Goal: Check status: Check status

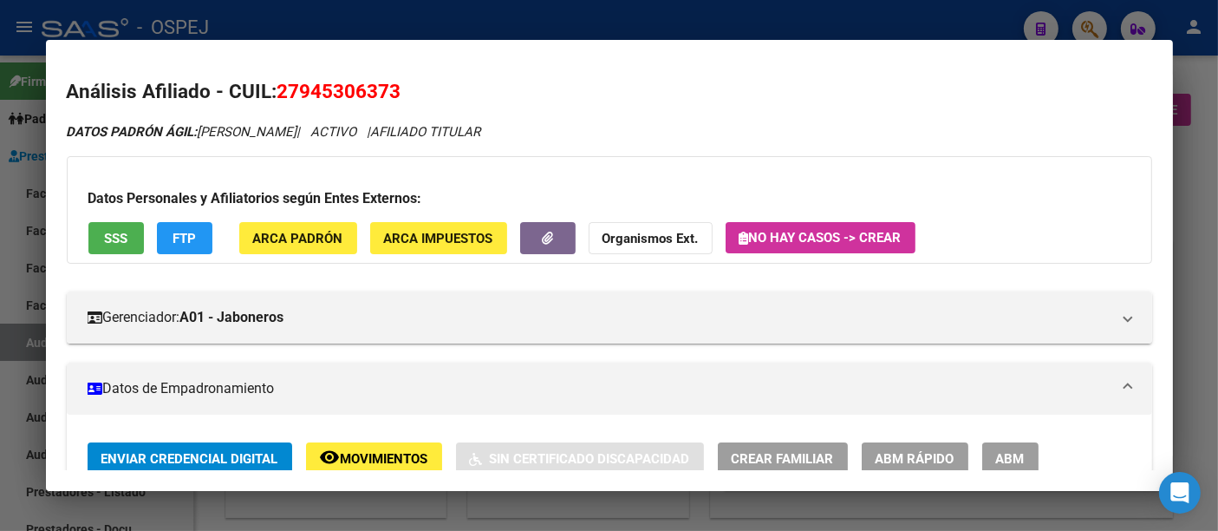
drag, startPoint x: 610, startPoint y: 10, endPoint x: 604, endPoint y: 19, distance: 10.6
click at [604, 19] on div at bounding box center [609, 265] width 1218 height 531
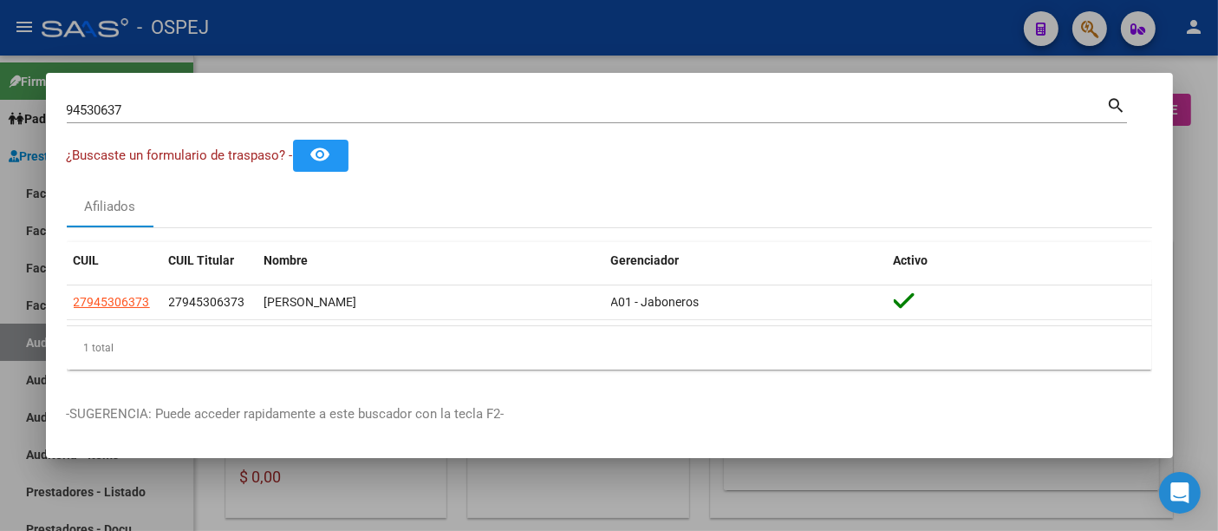
click at [492, 105] on input "94530637" at bounding box center [587, 110] width 1040 height 16
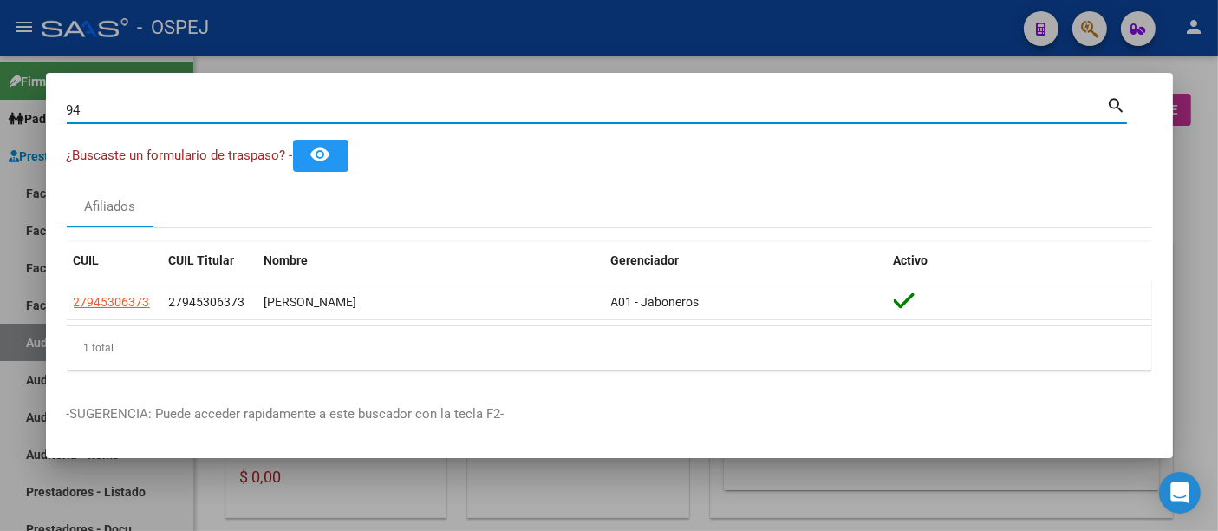
type input "9"
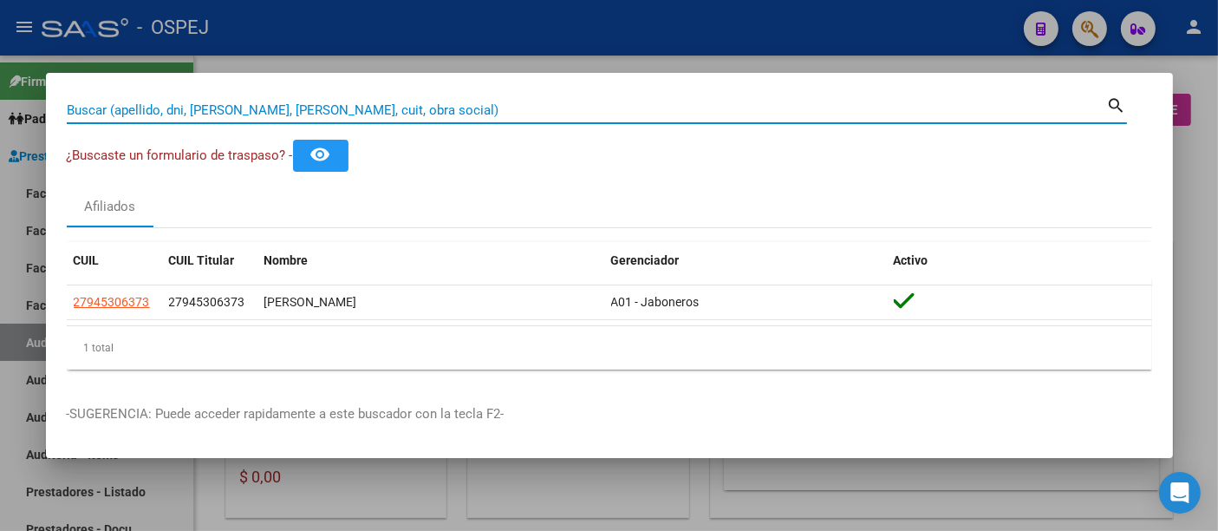
paste input "20 94710016"
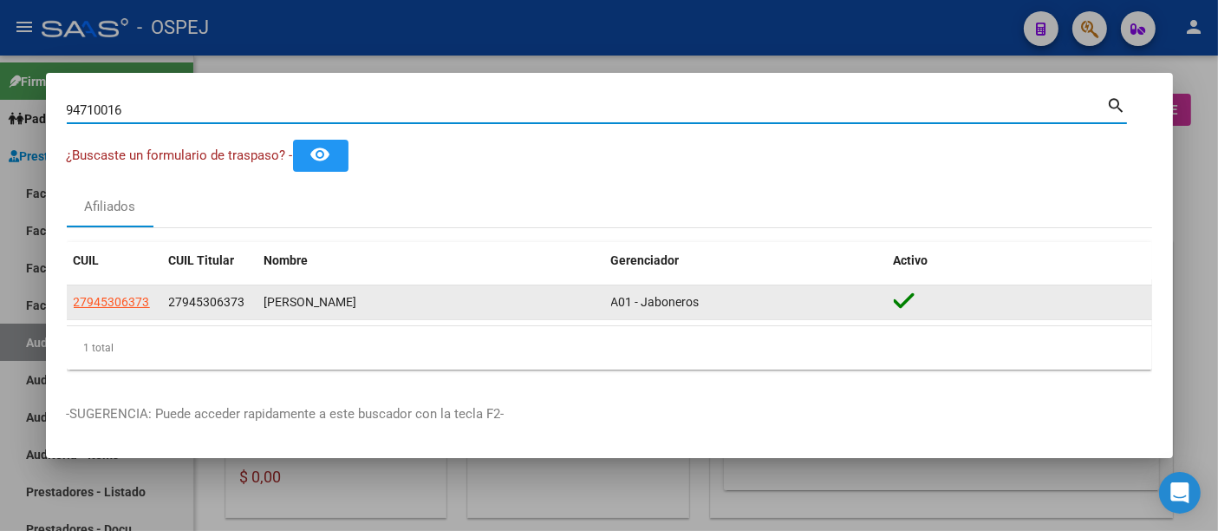
type input "94710016"
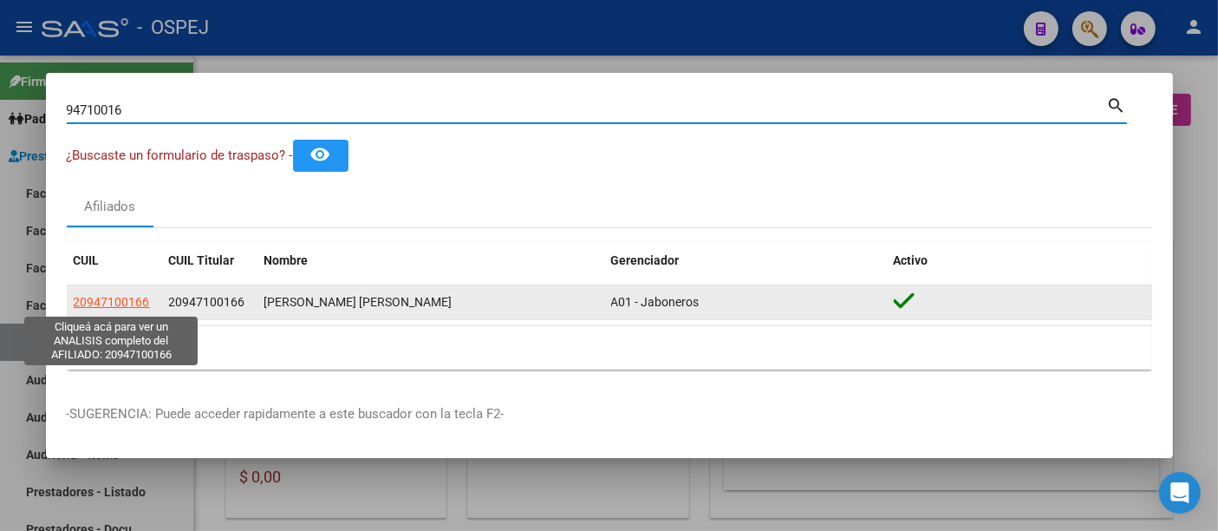
click at [95, 303] on span "20947100166" at bounding box center [112, 302] width 76 height 14
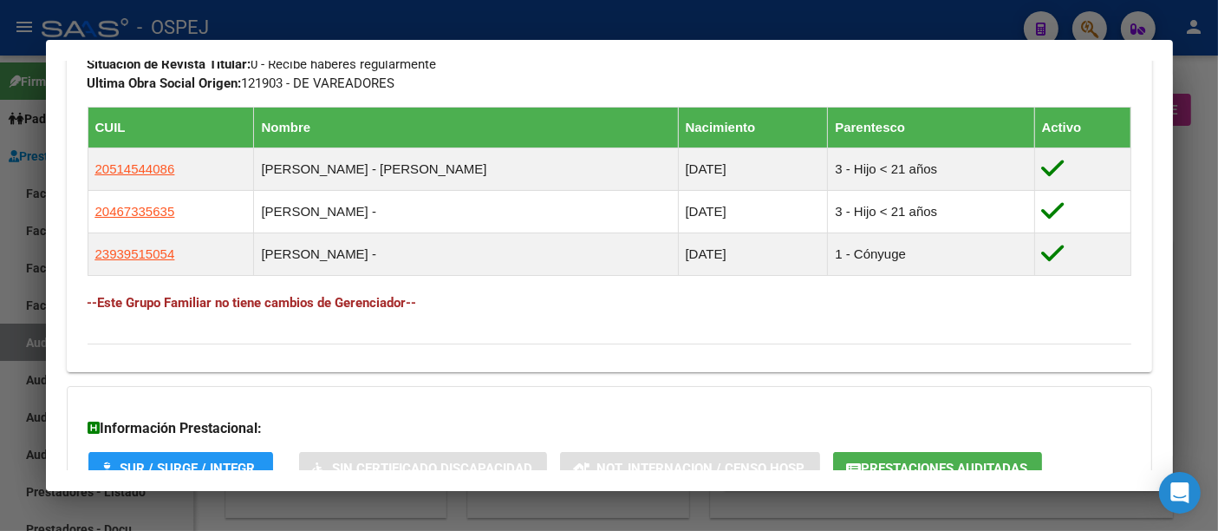
scroll to position [963, 0]
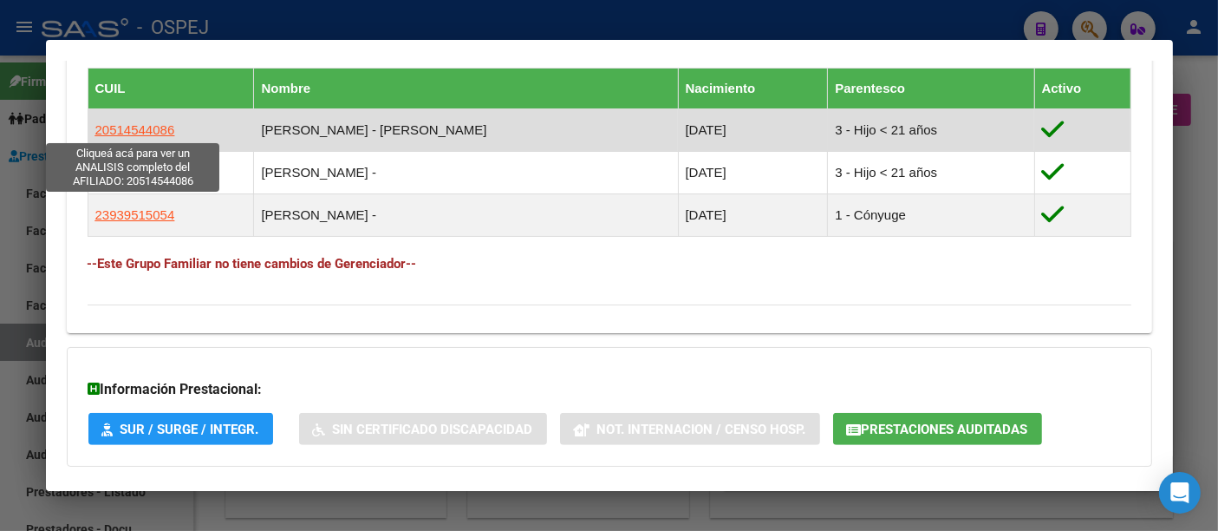
click at [160, 128] on span "20514544086" at bounding box center [135, 129] width 80 height 15
type textarea "20514544086"
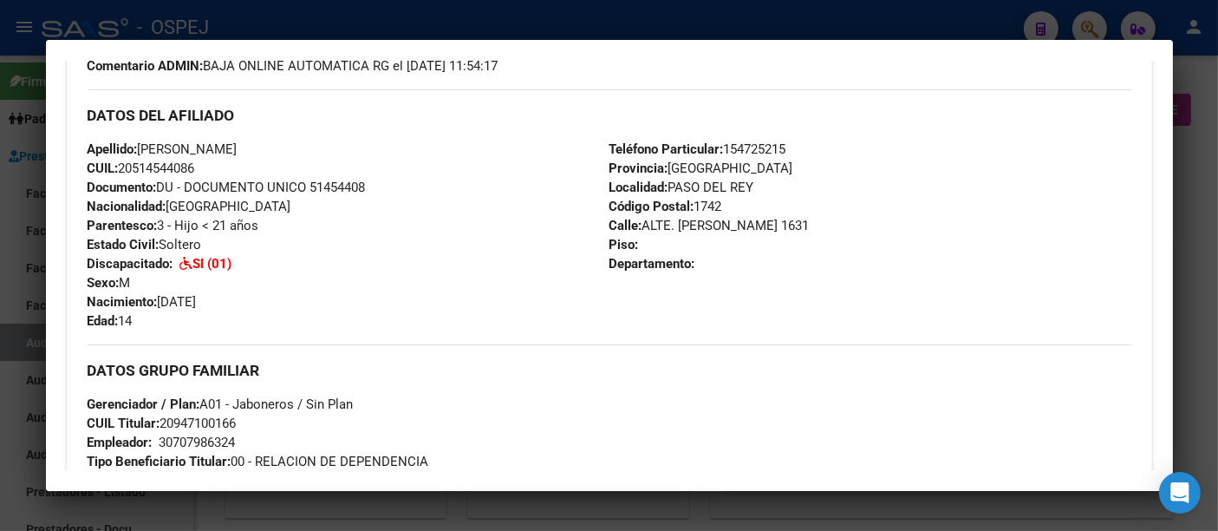
scroll to position [385, 0]
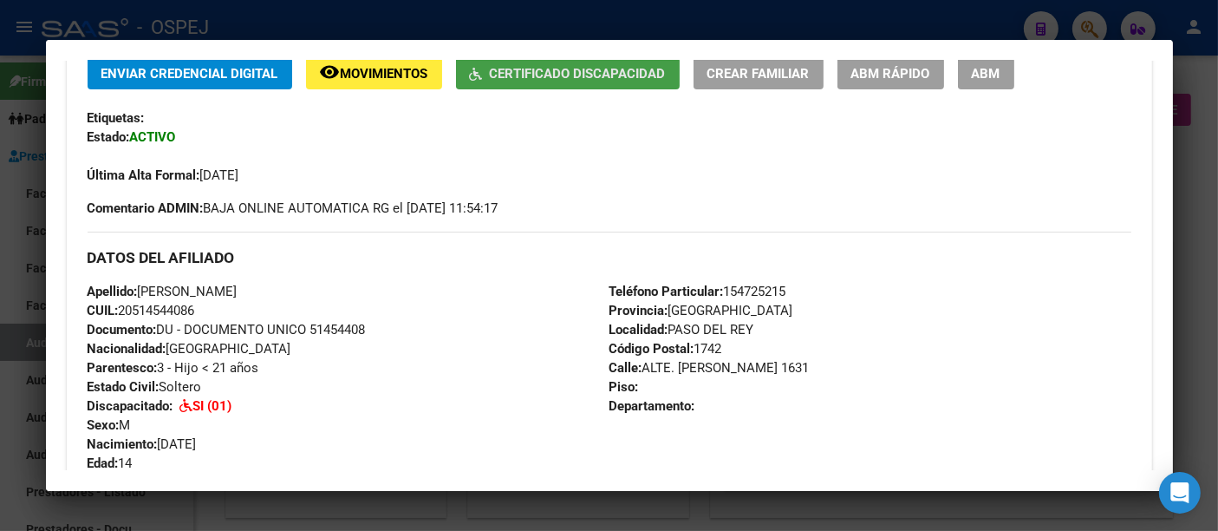
click at [595, 73] on span "Certificado Discapacidad" at bounding box center [578, 74] width 176 height 16
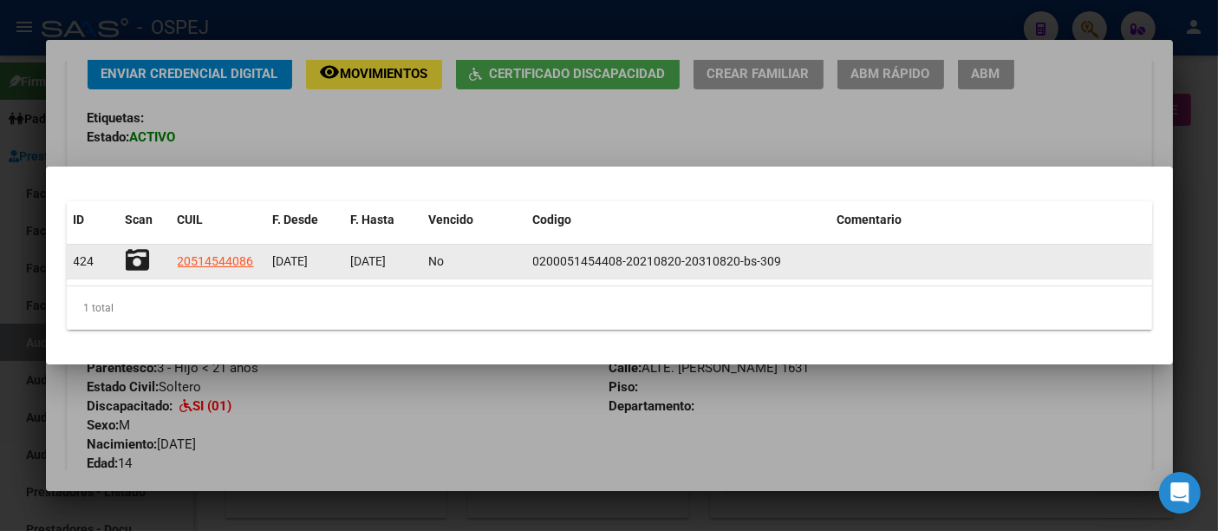
click at [134, 256] on icon at bounding box center [138, 260] width 24 height 24
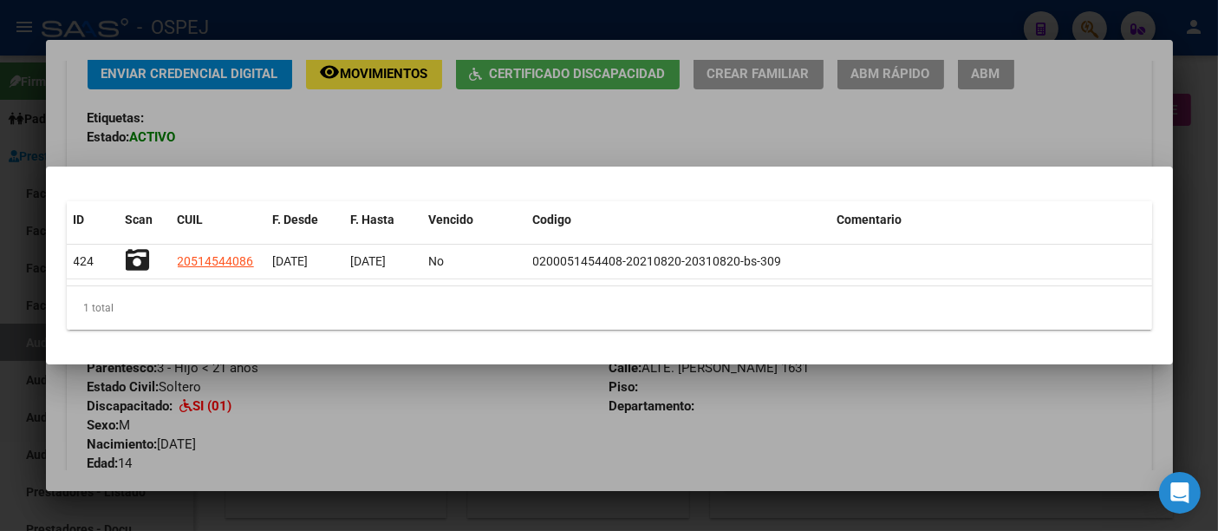
click at [569, 140] on div at bounding box center [609, 265] width 1218 height 531
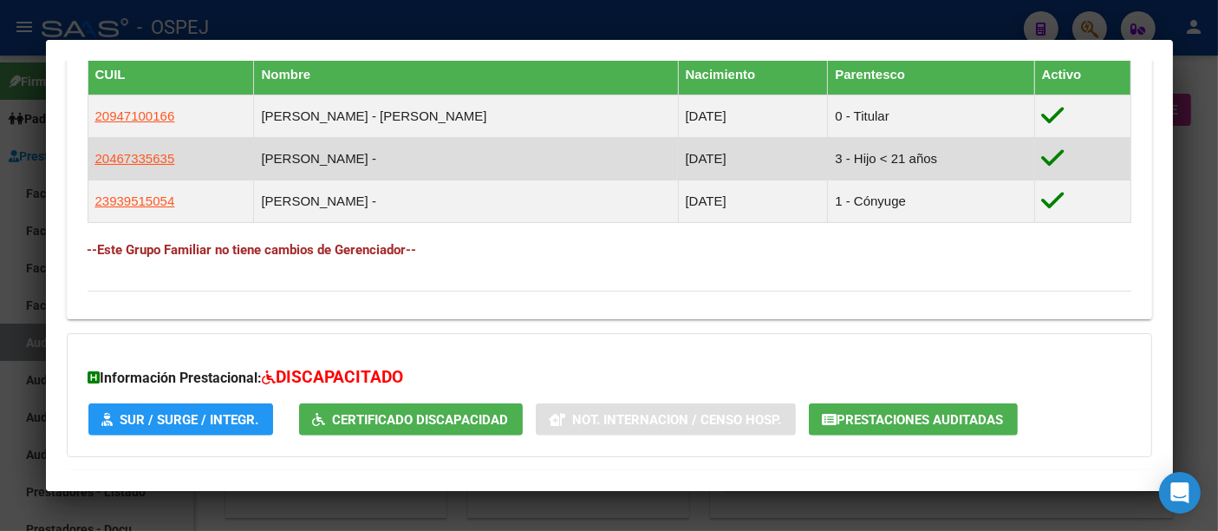
scroll to position [1114, 0]
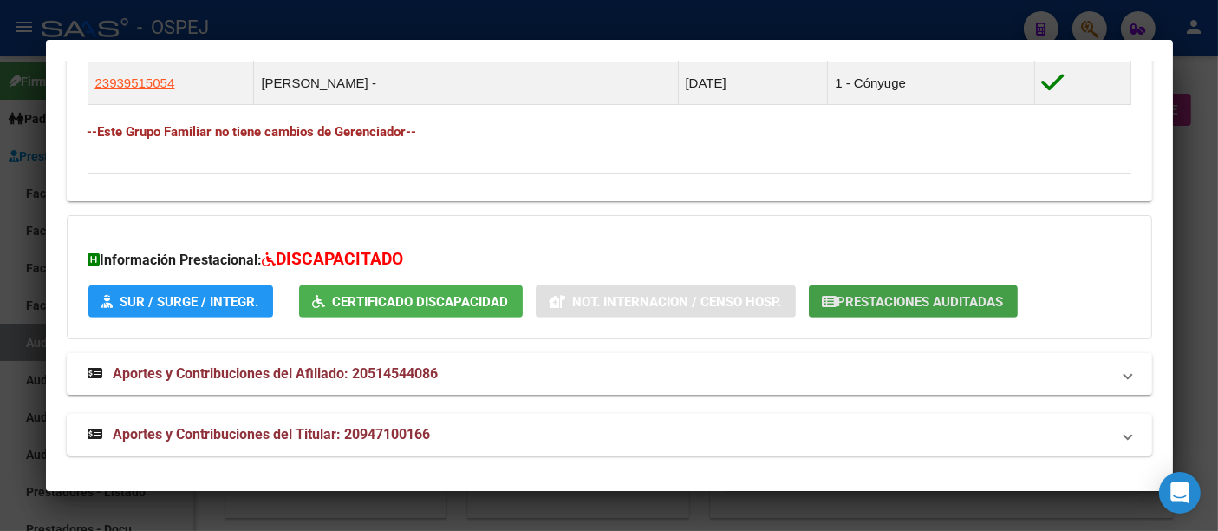
click at [889, 296] on span "Prestaciones Auditadas" at bounding box center [921, 302] width 166 height 16
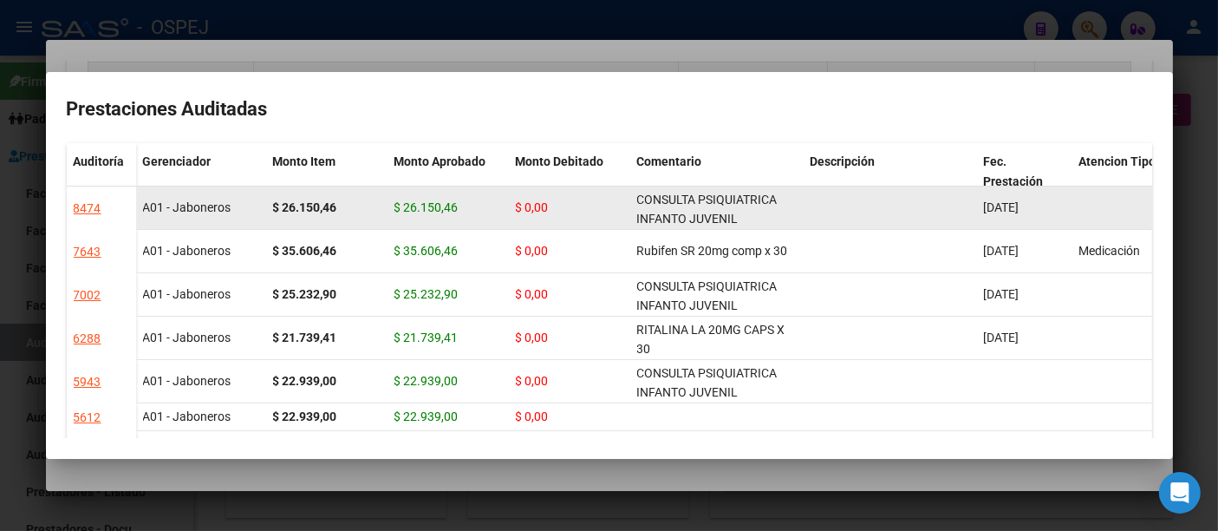
click at [804, 200] on datatable-body-cell at bounding box center [890, 207] width 173 height 42
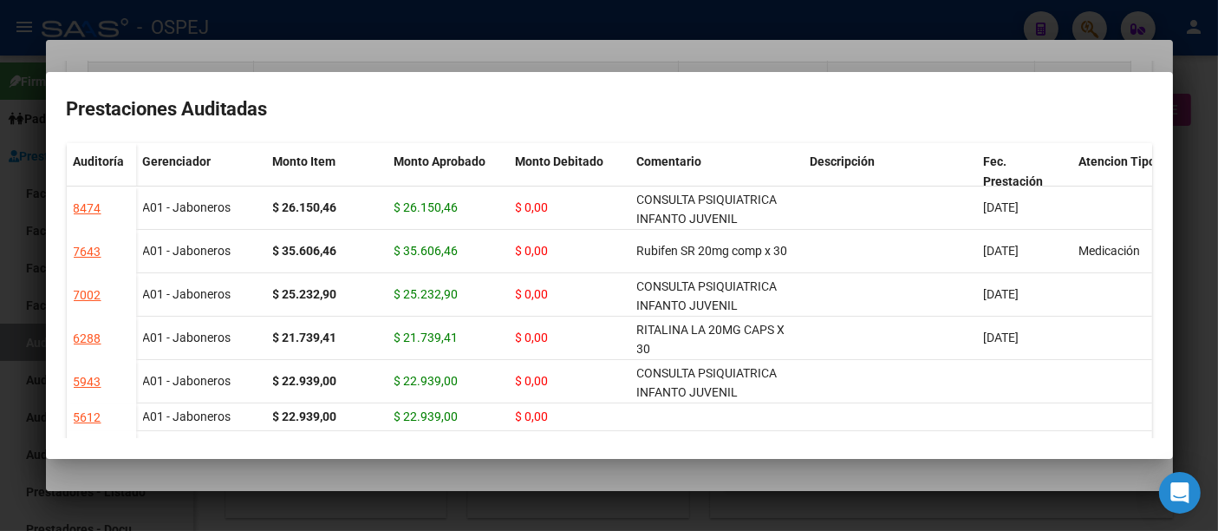
click at [743, 27] on div at bounding box center [609, 265] width 1218 height 531
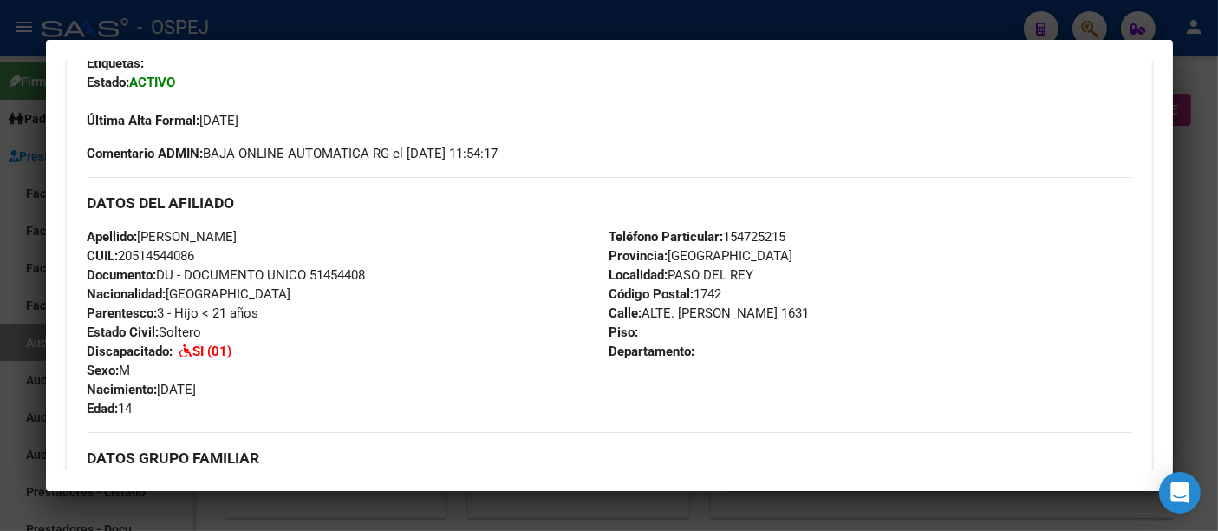
scroll to position [0, 0]
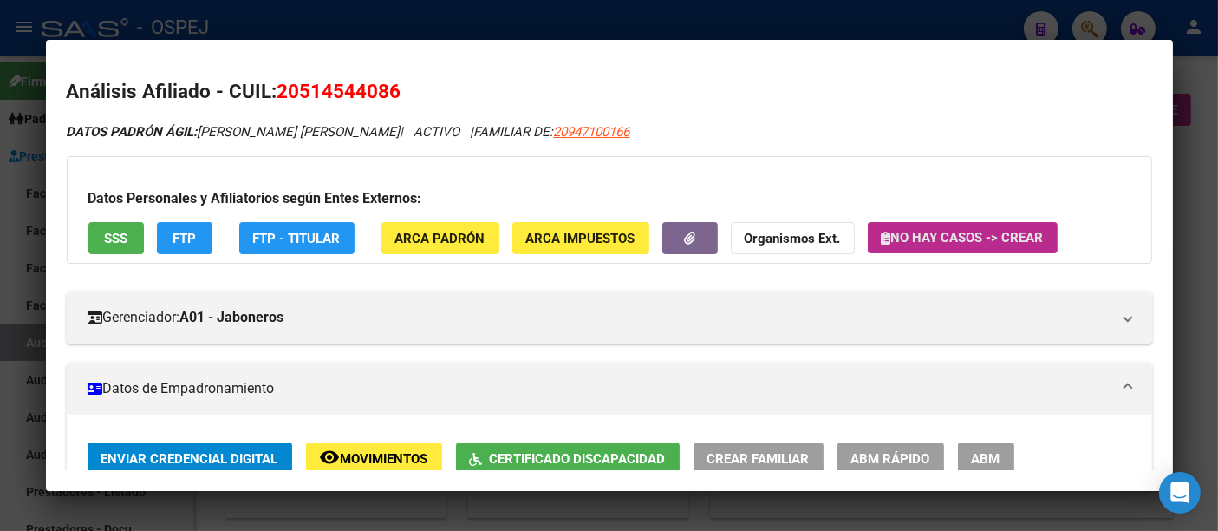
click at [958, 231] on span "No hay casos -> Crear" at bounding box center [963, 238] width 162 height 16
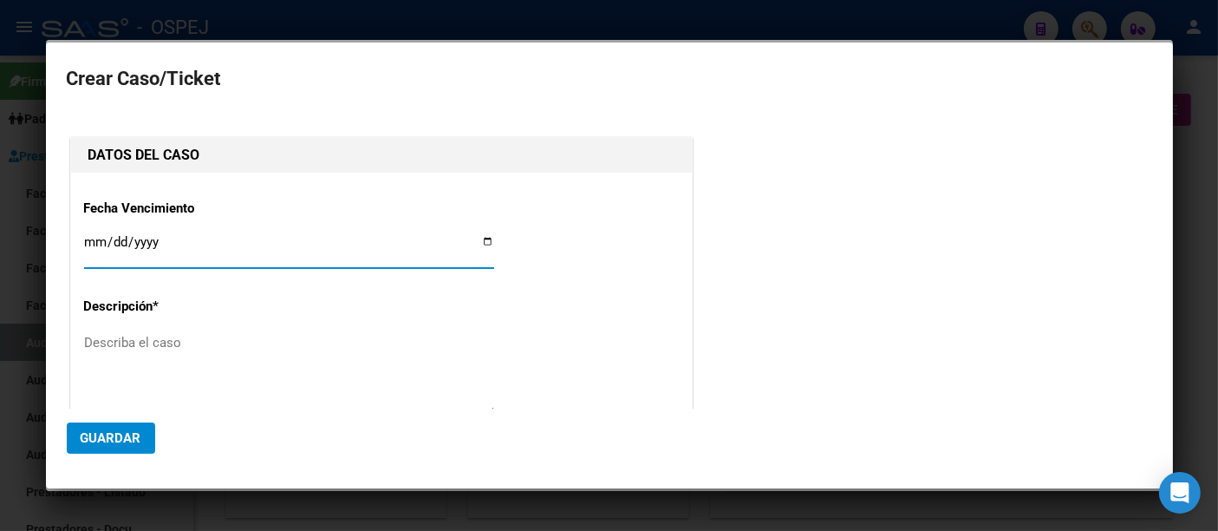
type input "20-51454408-6"
type input "[PERSON_NAME] [PERSON_NAME]"
click at [818, 23] on div at bounding box center [609, 265] width 1218 height 531
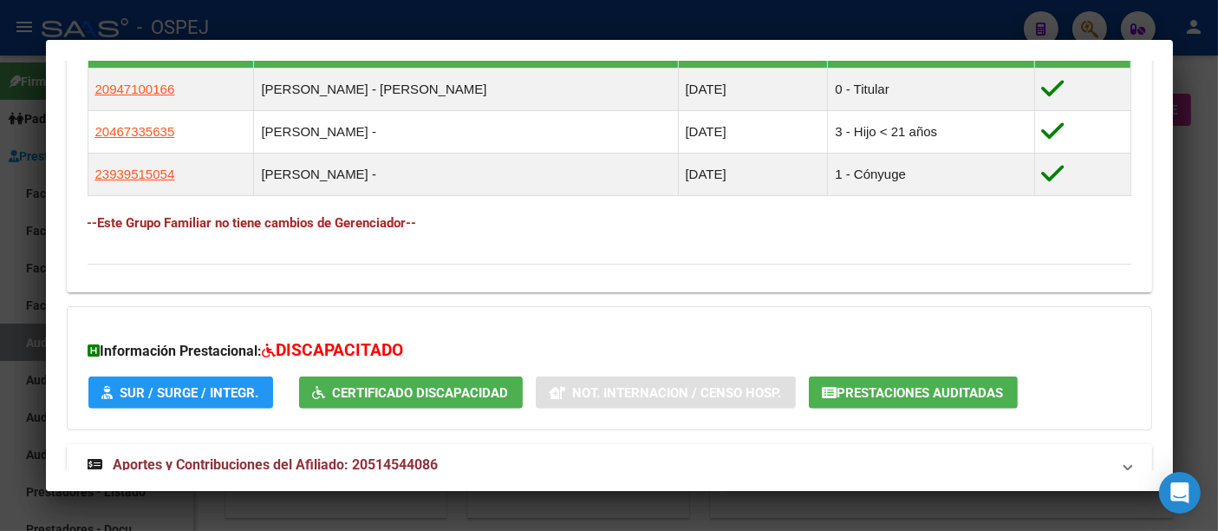
scroll to position [1114, 0]
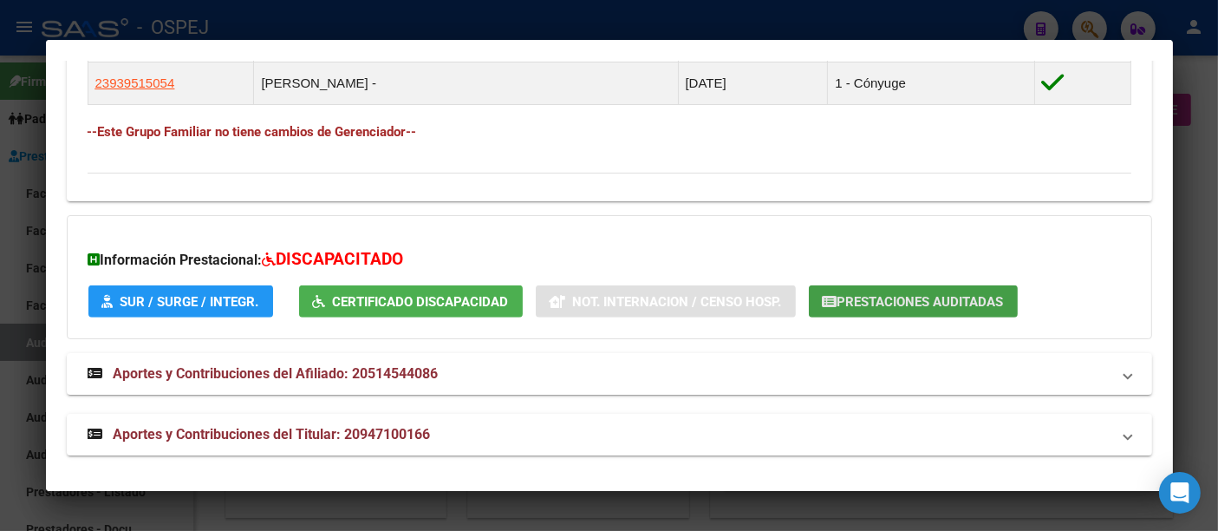
click at [946, 294] on span "Prestaciones Auditadas" at bounding box center [921, 302] width 166 height 16
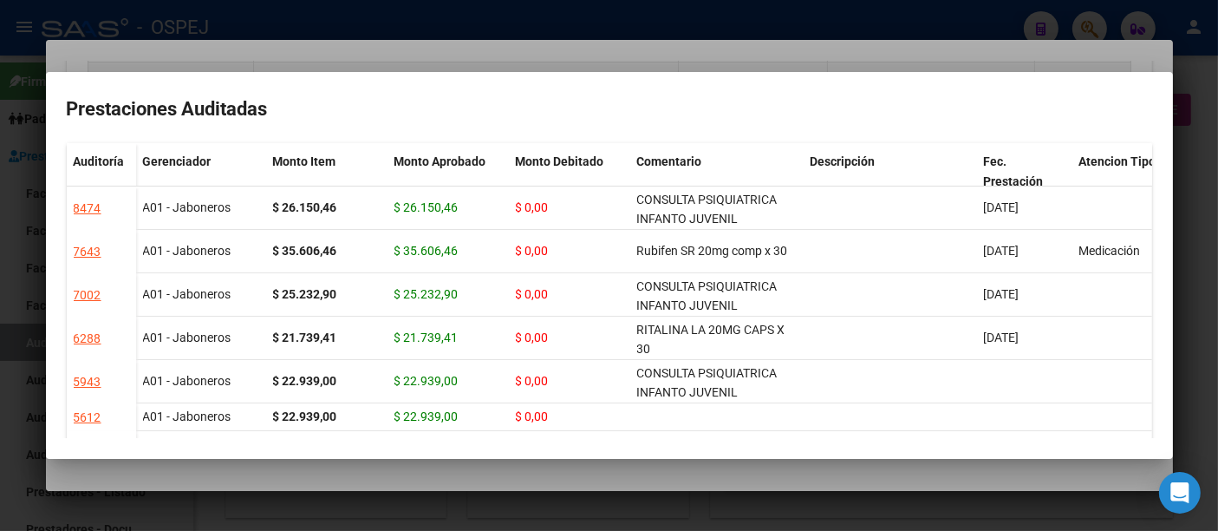
click at [531, 33] on div at bounding box center [609, 265] width 1218 height 531
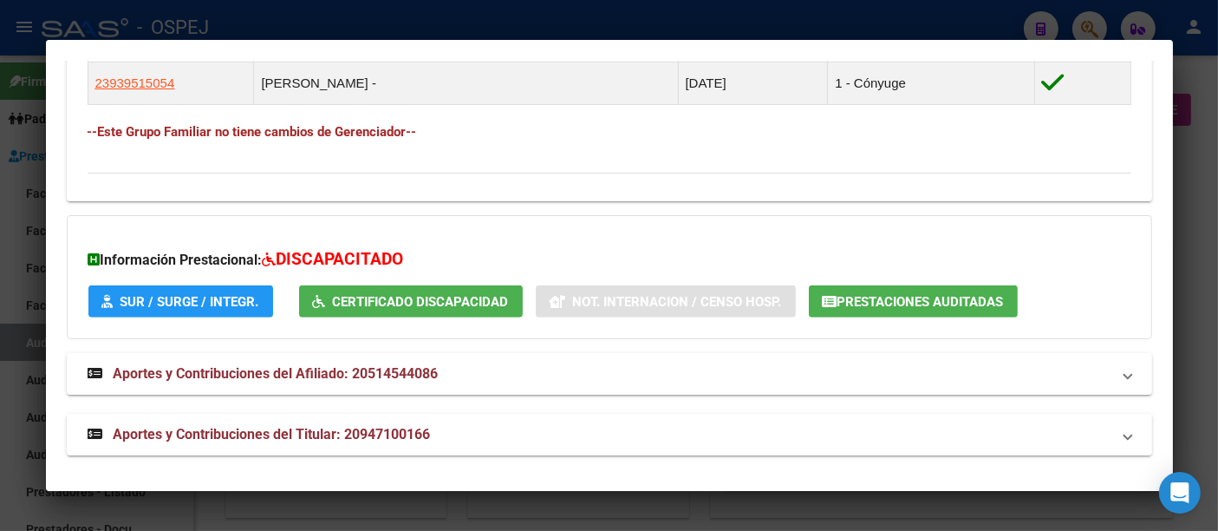
click at [512, 23] on div at bounding box center [609, 265] width 1218 height 531
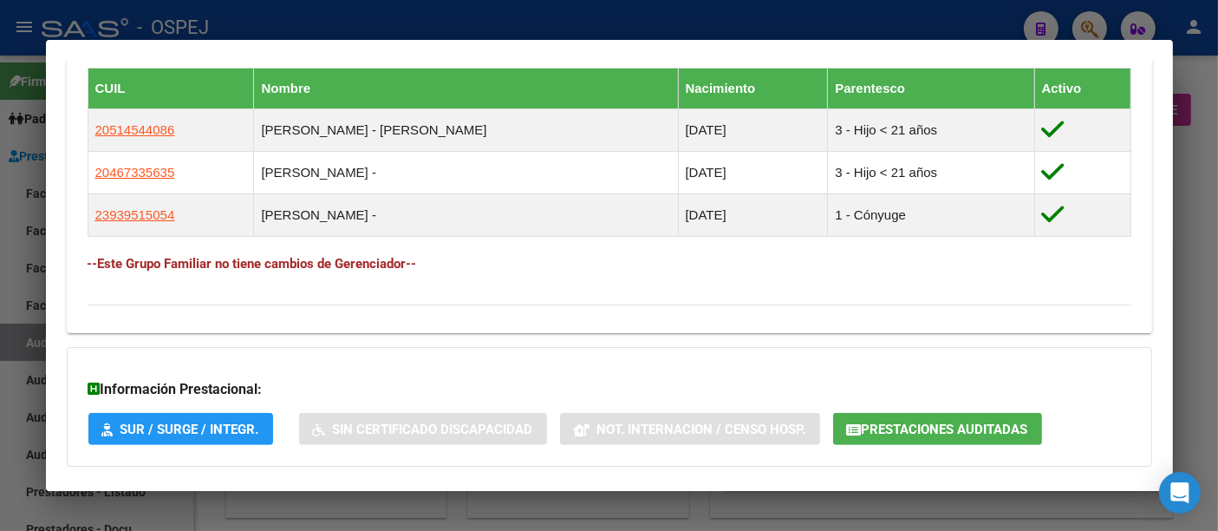
click at [412, 24] on div at bounding box center [609, 265] width 1218 height 531
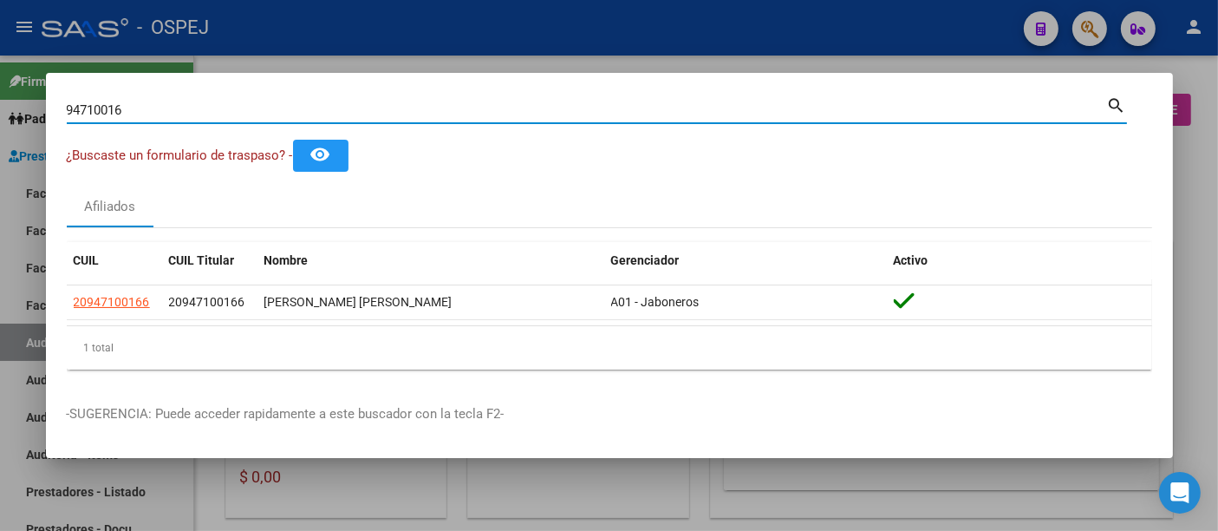
click at [317, 110] on input "94710016" at bounding box center [587, 110] width 1040 height 16
type input "9"
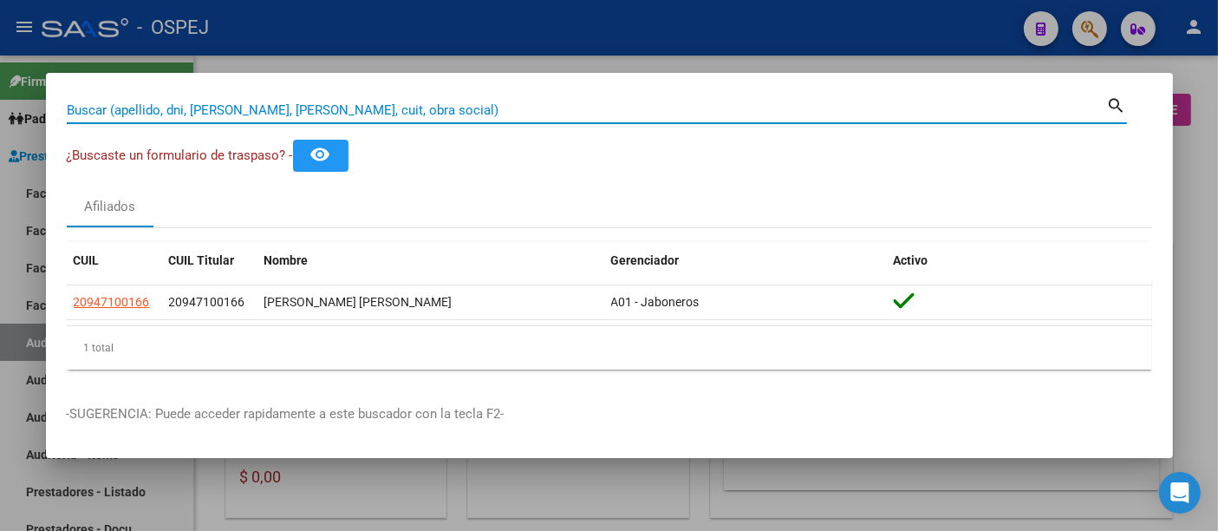
paste input "23-30461605-9"
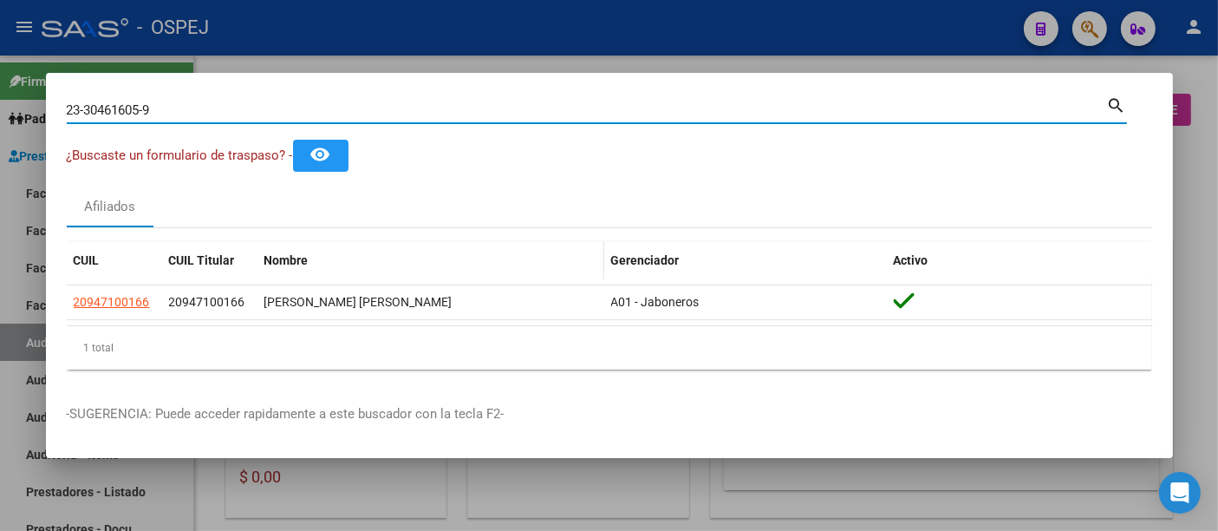
type input "23304616059"
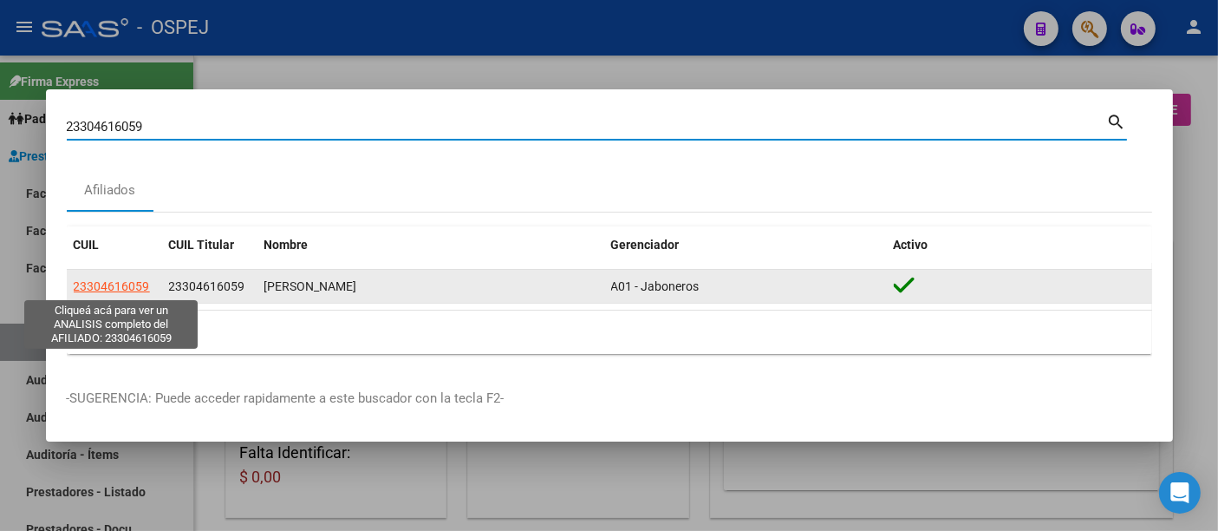
click at [124, 286] on span "23304616059" at bounding box center [112, 286] width 76 height 14
type textarea "23304616059"
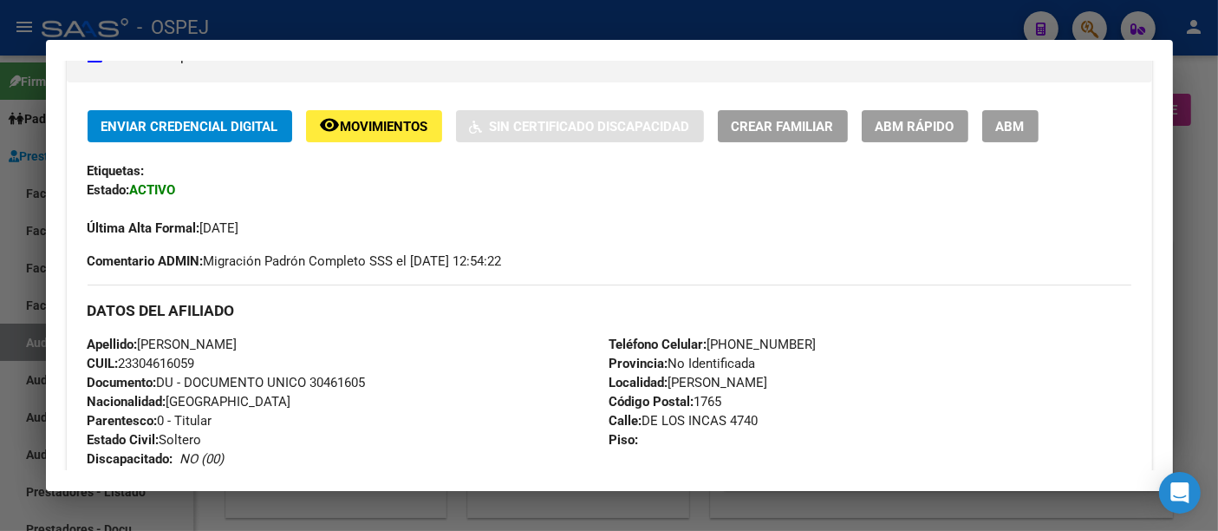
scroll to position [64, 0]
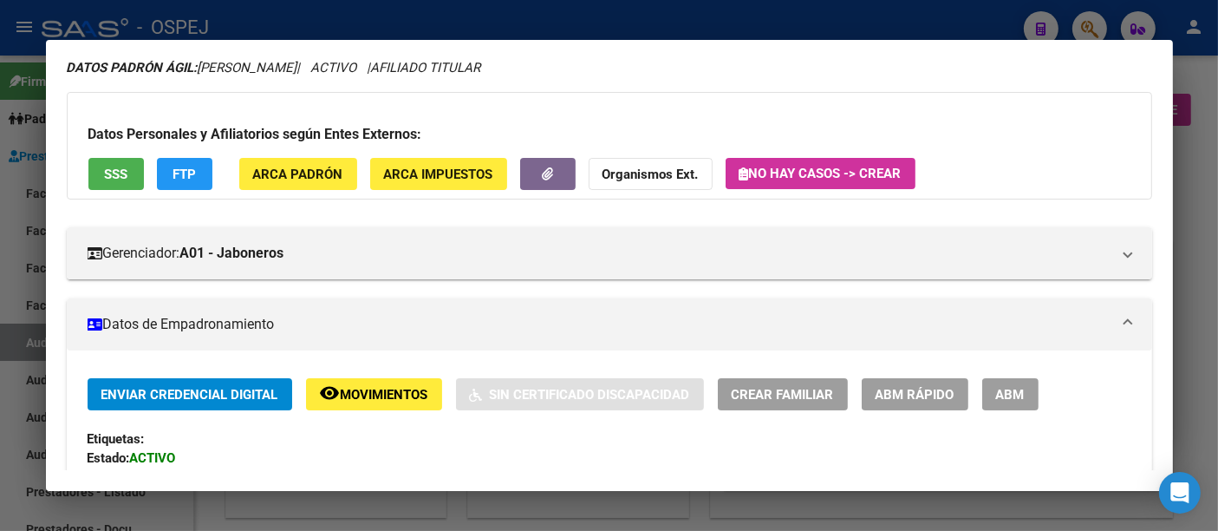
click at [646, 18] on div at bounding box center [609, 265] width 1218 height 531
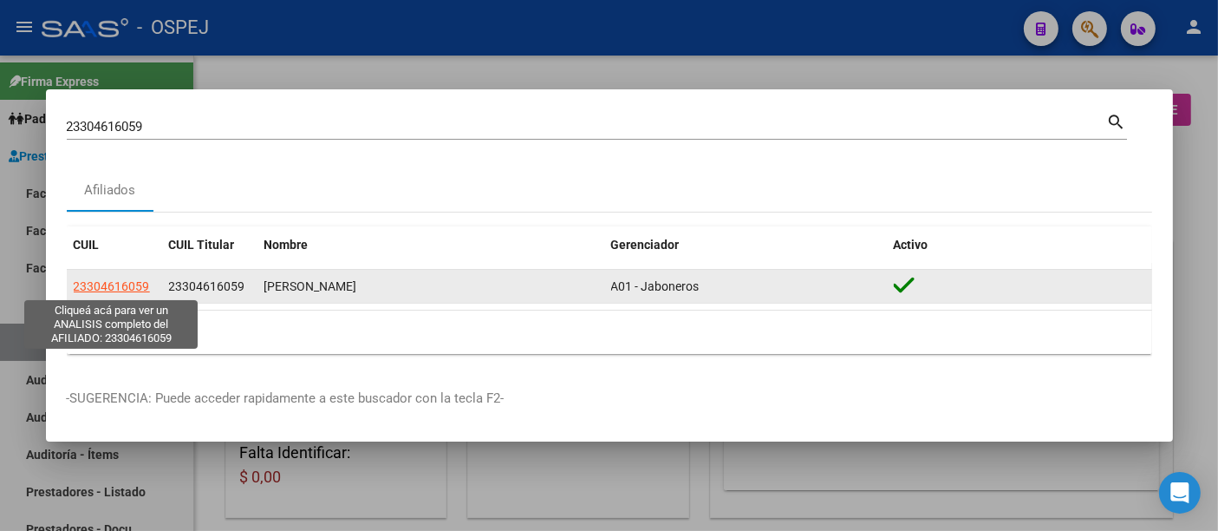
click at [121, 286] on span "23304616059" at bounding box center [112, 286] width 76 height 14
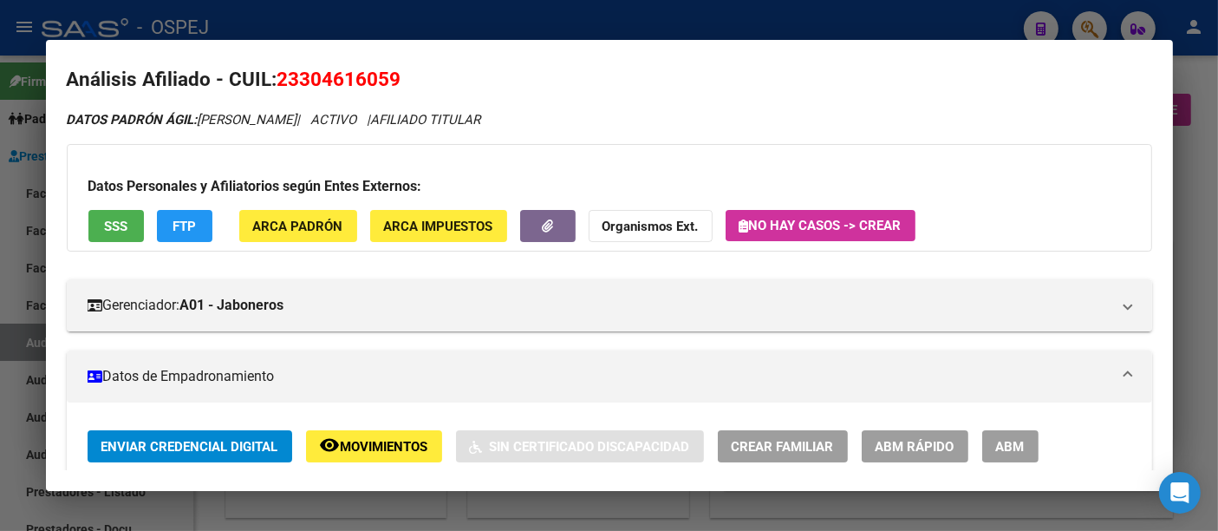
scroll to position [0, 0]
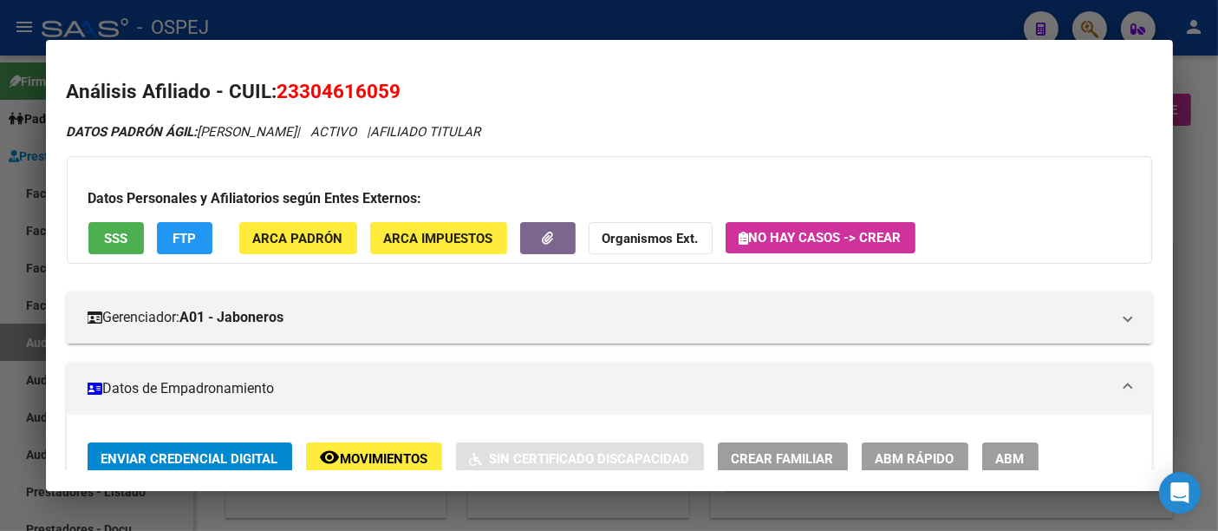
click at [506, 22] on div at bounding box center [609, 265] width 1218 height 531
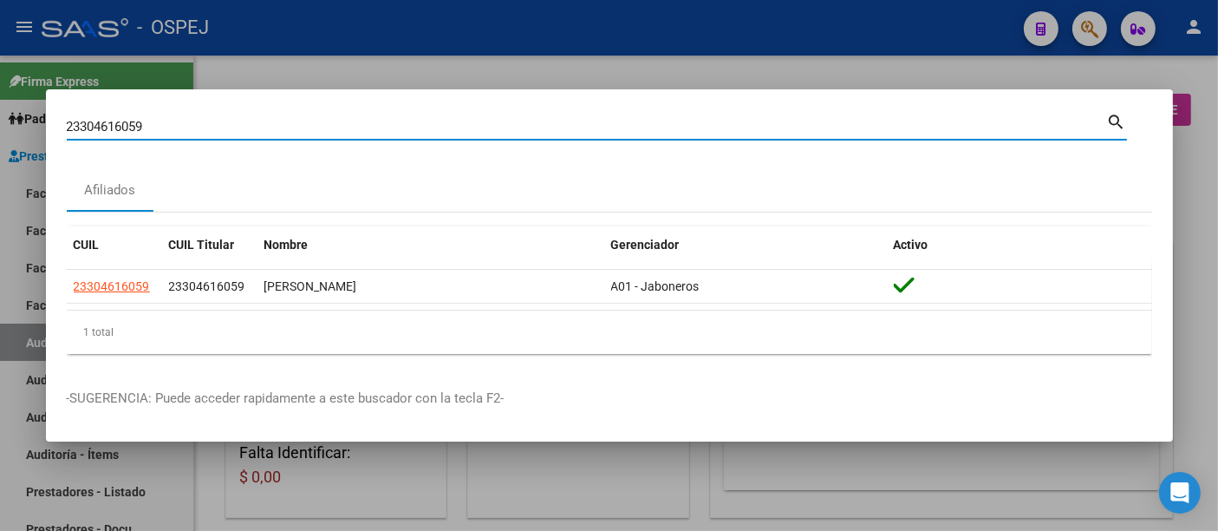
click at [234, 133] on input "23304616059" at bounding box center [587, 127] width 1040 height 16
type input "2"
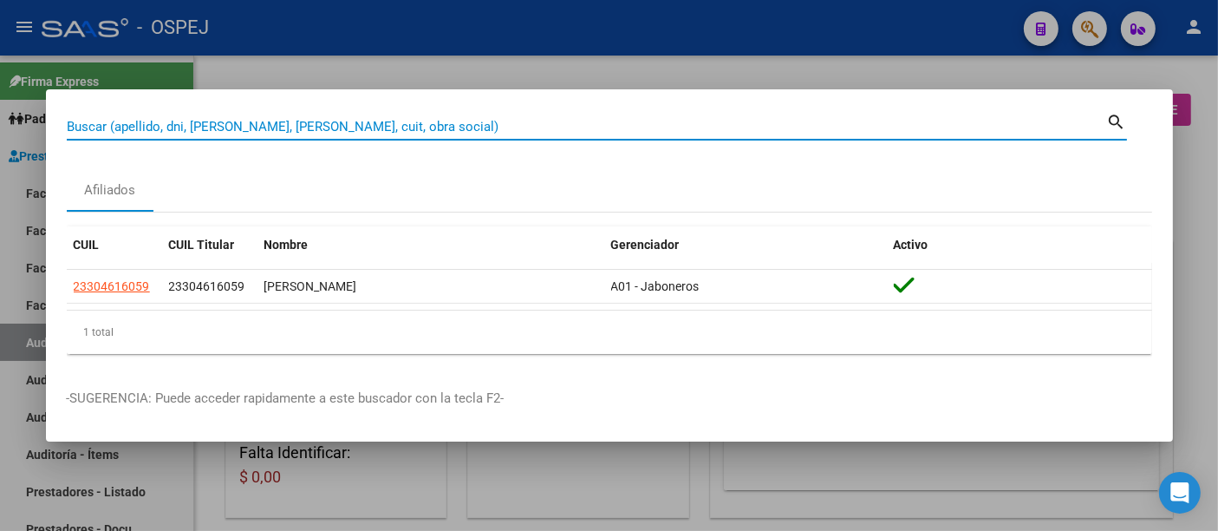
paste input "20-34753378-6"
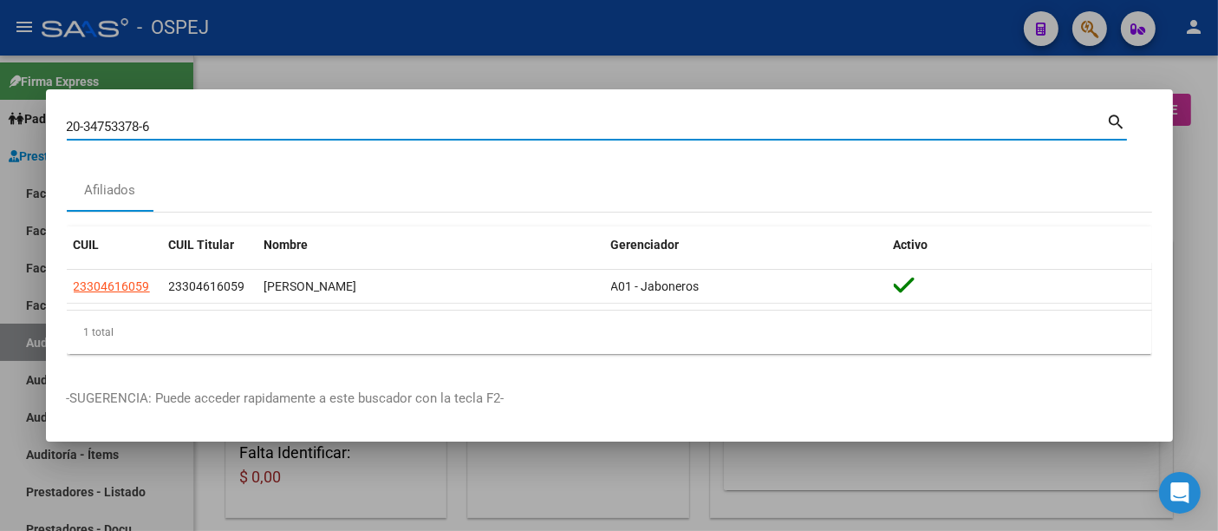
type input "20347533786"
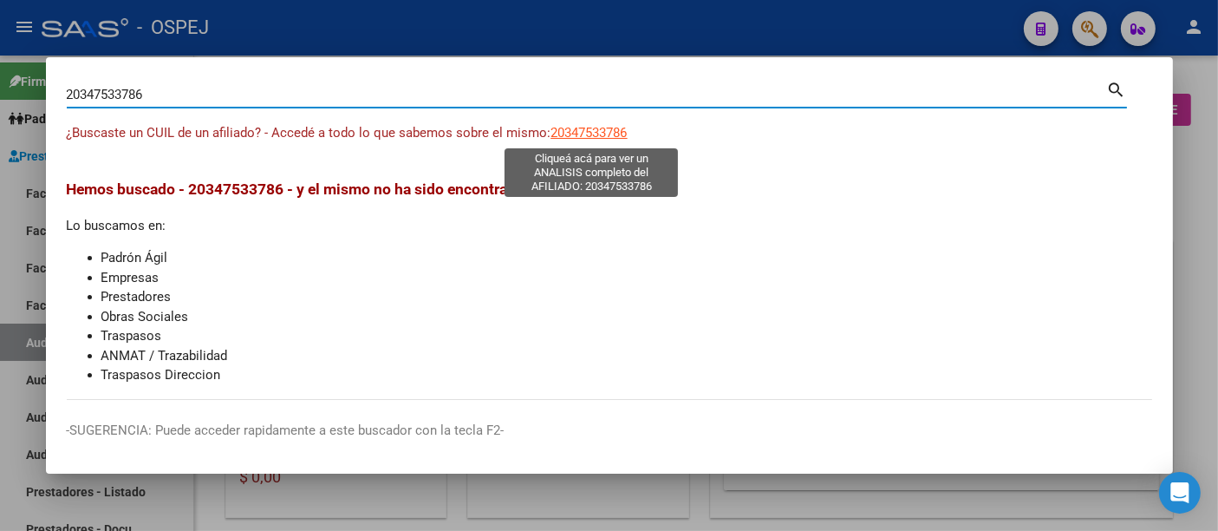
click at [611, 135] on span "20347533786" at bounding box center [589, 133] width 76 height 16
type textarea "20347533786"
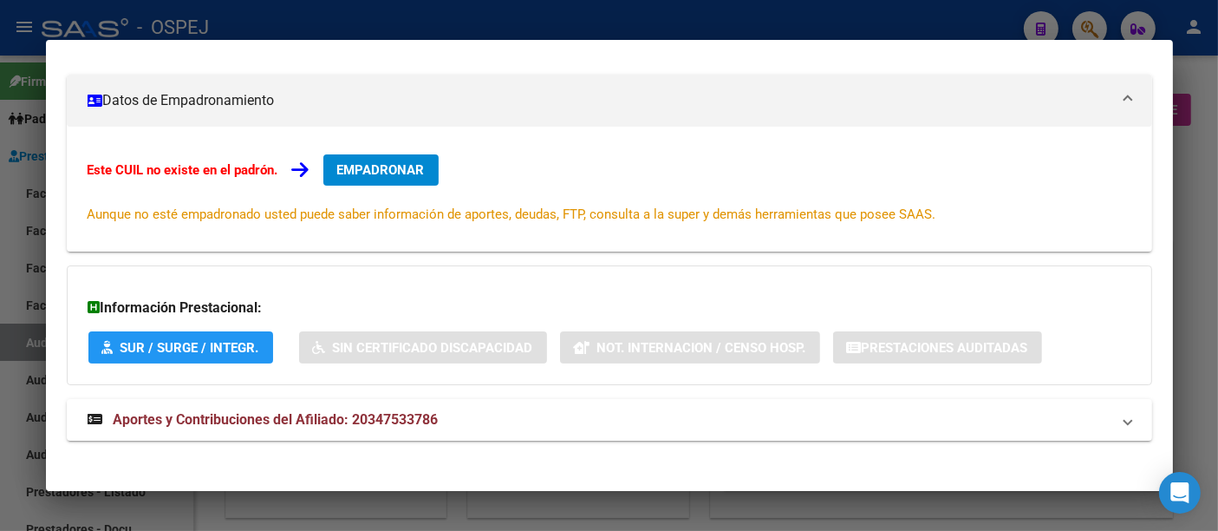
scroll to position [233, 0]
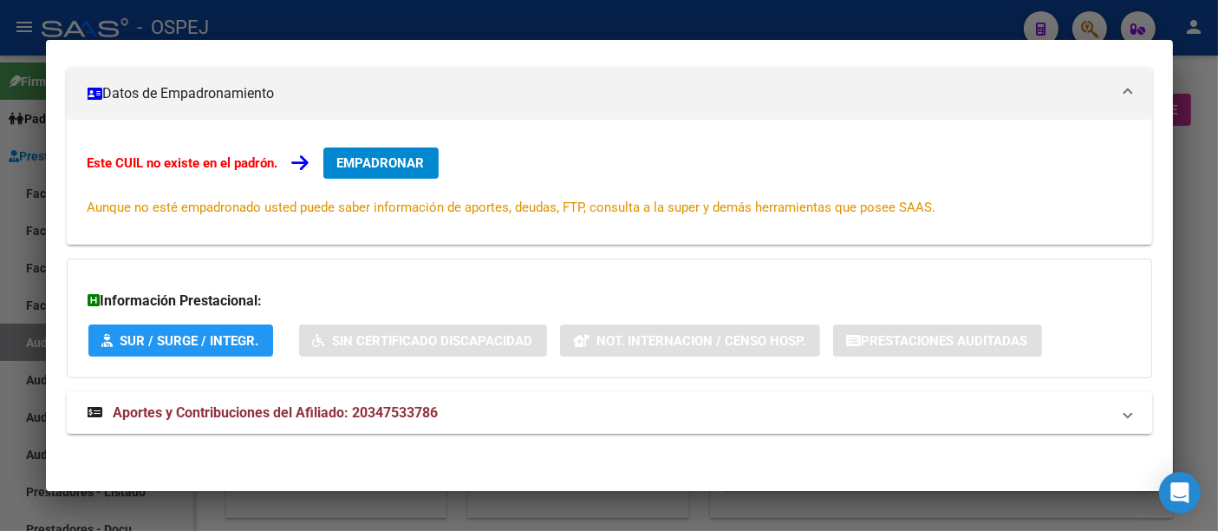
click at [400, 405] on span "Aportes y Contribuciones del Afiliado: 20347533786" at bounding box center [276, 412] width 325 height 16
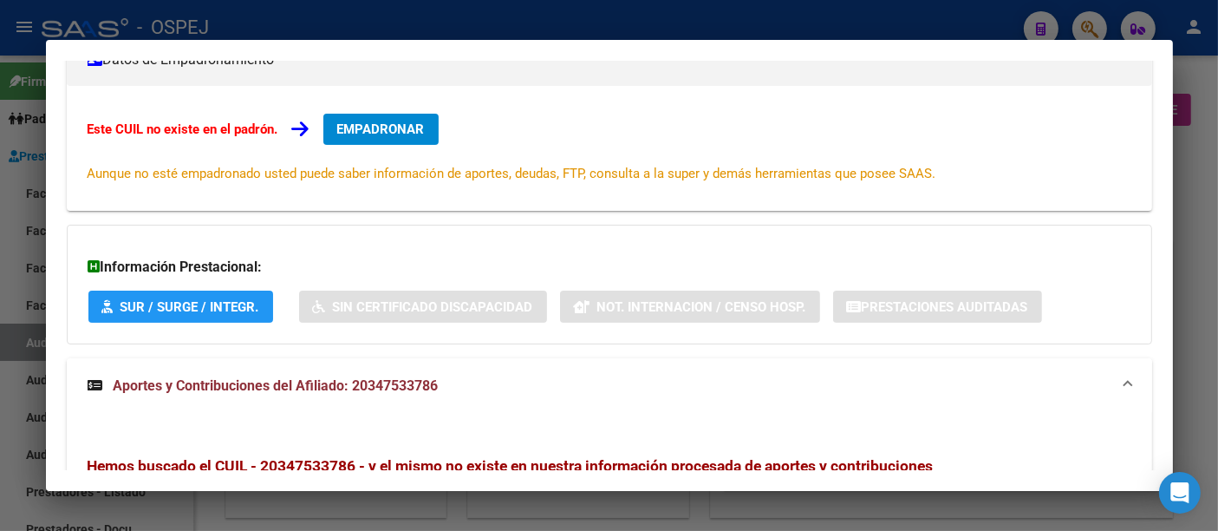
scroll to position [108, 0]
